Goal: Check status: Check status

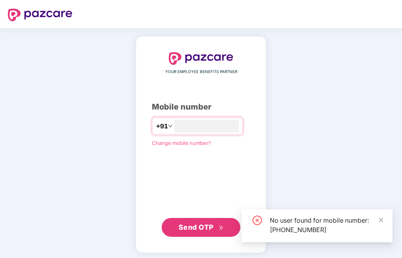
type input "*"
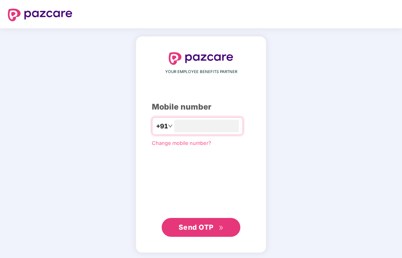
type input "**********"
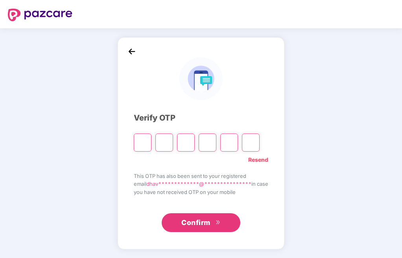
type input "*"
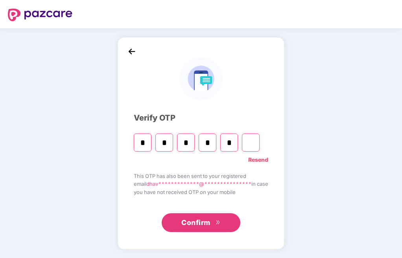
type input "*"
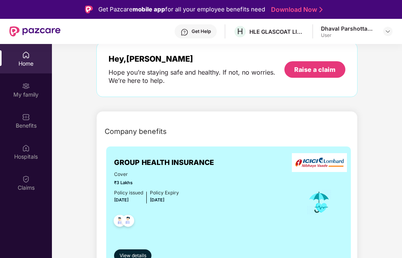
scroll to position [118, 0]
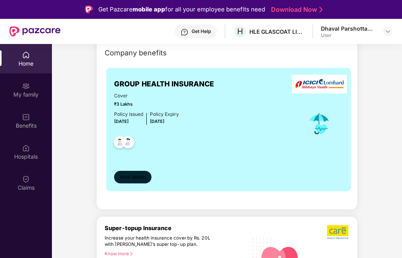
click at [136, 175] on span "View details" at bounding box center [132, 177] width 27 height 7
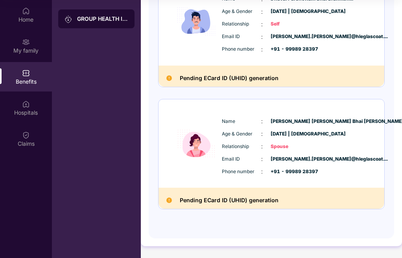
scroll to position [19, 0]
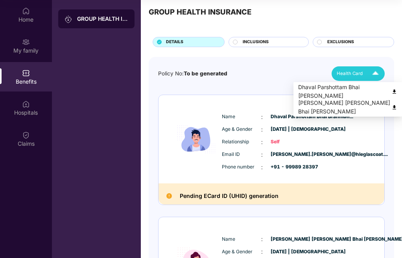
click at [376, 70] on img at bounding box center [375, 74] width 14 height 14
click at [394, 92] on img at bounding box center [394, 92] width 6 height 6
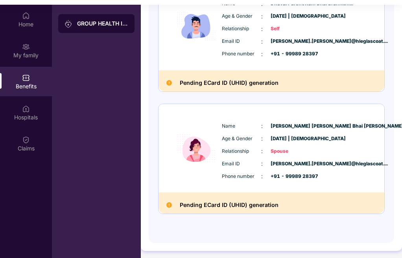
scroll to position [44, 0]
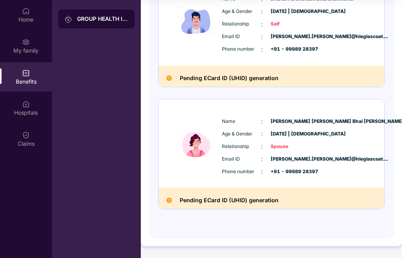
click at [168, 79] on img at bounding box center [169, 78] width 6 height 6
click at [239, 79] on h2 "Pending ECard ID (UHID) generation" at bounding box center [229, 77] width 99 height 9
click at [171, 200] on img at bounding box center [169, 201] width 6 height 6
click at [215, 199] on h2 "Pending ECard ID (UHID) generation" at bounding box center [229, 200] width 99 height 9
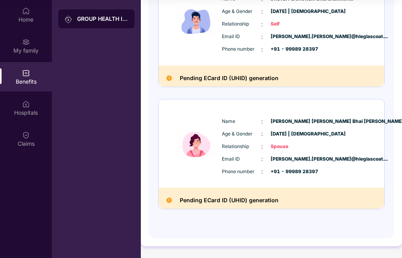
click at [167, 79] on img at bounding box center [169, 78] width 6 height 6
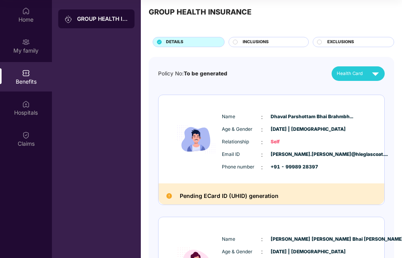
scroll to position [5, 0]
